Goal: Navigation & Orientation: Find specific page/section

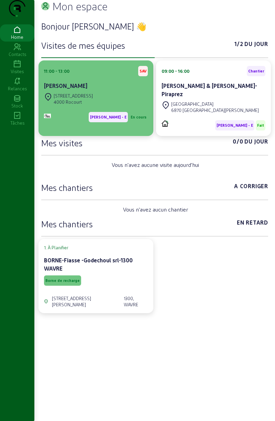
click at [89, 122] on div "[PERSON_NAME] - E En cours" at bounding box center [96, 117] width 104 height 10
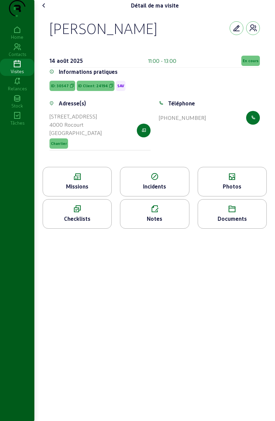
click at [54, 11] on div "Détail de ma visite" at bounding box center [154, 5] width 232 height 11
click at [8, 40] on div "Home" at bounding box center [17, 37] width 34 height 6
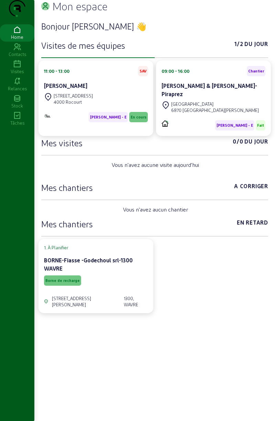
click at [6, 219] on div "Home Contacts Visites Relances Stock Tâches" at bounding box center [17, 221] width 34 height 394
